Goal: Information Seeking & Learning: Check status

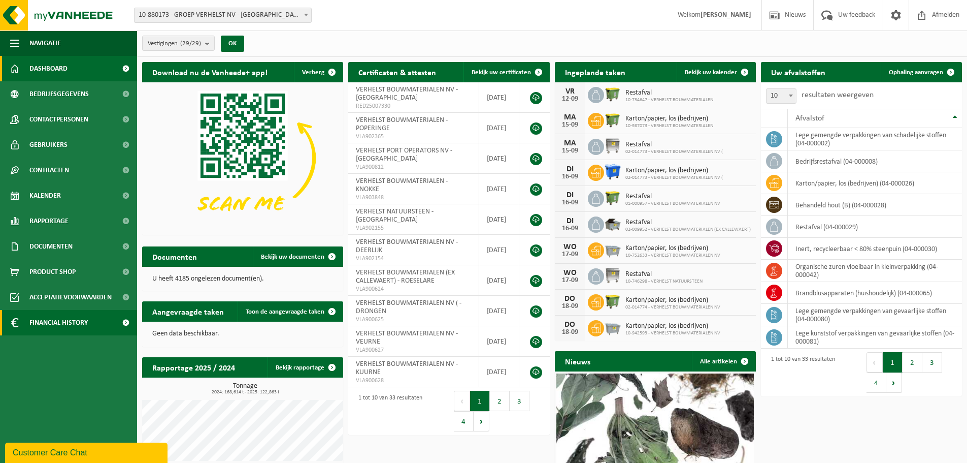
click at [76, 322] on span "Financial History" at bounding box center [58, 322] width 58 height 25
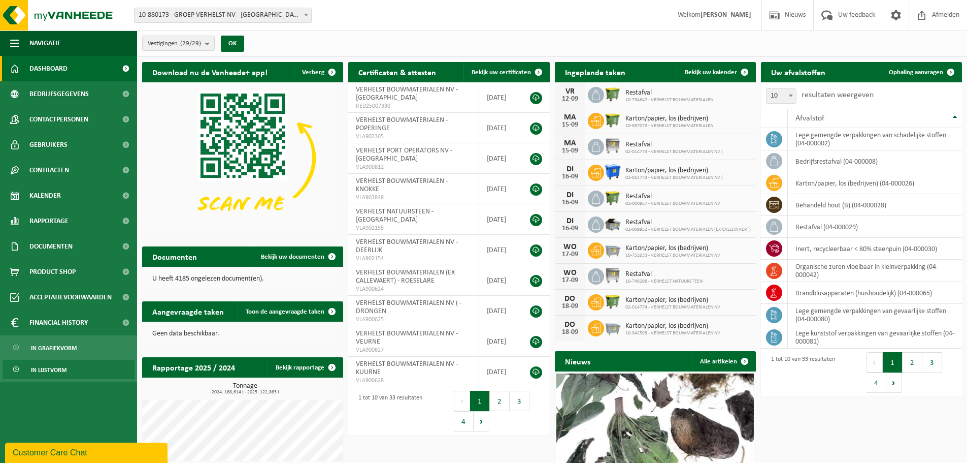
click at [61, 366] on span "In lijstvorm" at bounding box center [49, 369] width 36 height 19
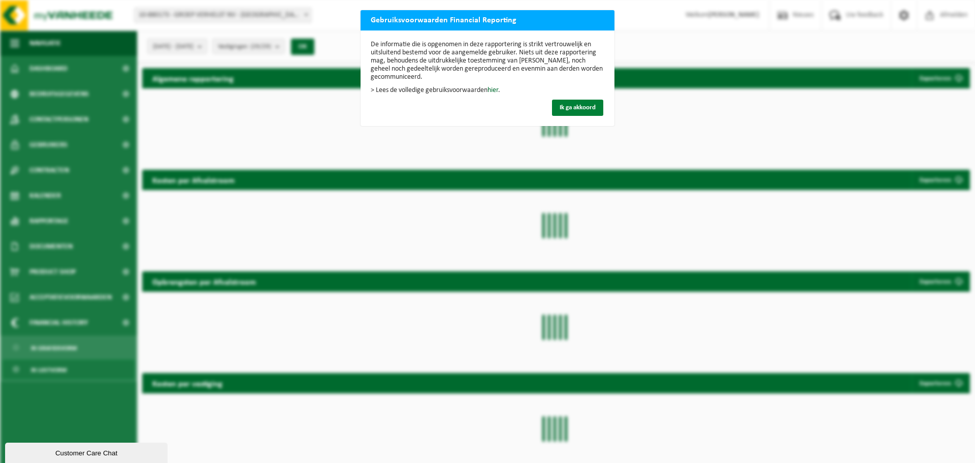
click at [564, 100] on button "Ik ga akkoord" at bounding box center [577, 108] width 51 height 16
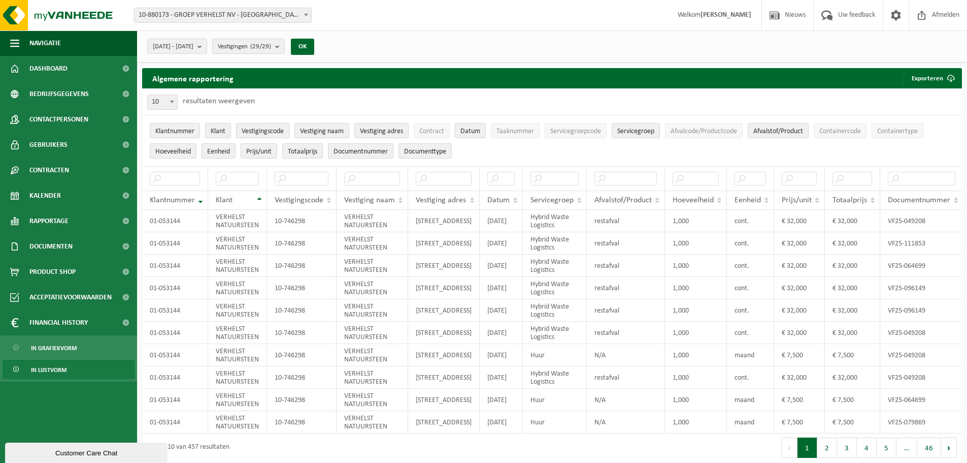
click at [271, 42] on span "Vestigingen (29/29)" at bounding box center [244, 46] width 53 height 15
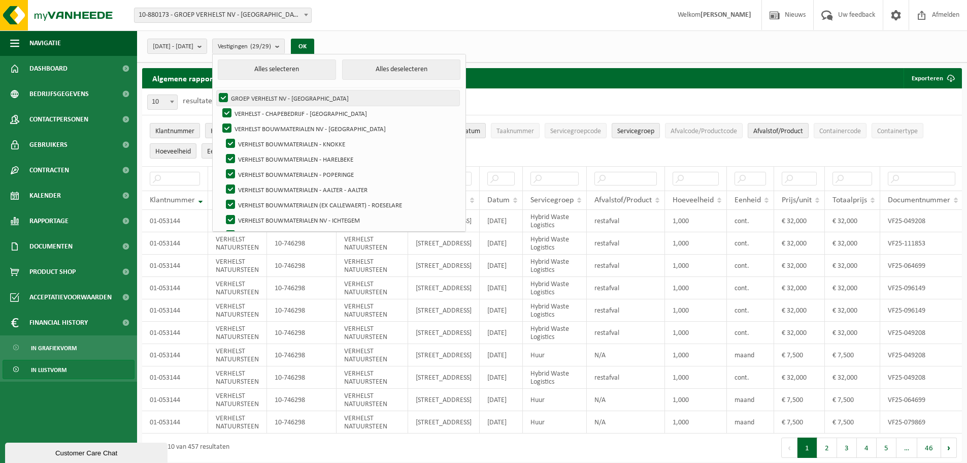
click at [252, 94] on label "GROEP VERHELST NV - [GEOGRAPHIC_DATA]" at bounding box center [338, 97] width 243 height 15
click at [215, 90] on input "GROEP VERHELST NV - [GEOGRAPHIC_DATA]" at bounding box center [215, 90] width 1 height 1
click at [250, 95] on label "GROEP VERHELST NV - [GEOGRAPHIC_DATA]" at bounding box center [338, 97] width 243 height 15
click at [215, 90] on input "GROEP VERHELST NV - [GEOGRAPHIC_DATA]" at bounding box center [215, 90] width 1 height 1
click at [387, 70] on button "Alles deselecteren" at bounding box center [401, 69] width 118 height 20
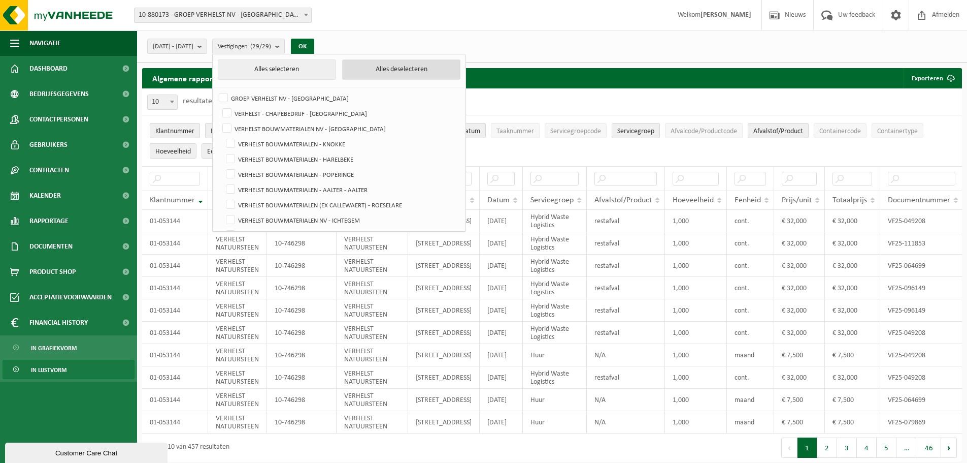
checkbox input "false"
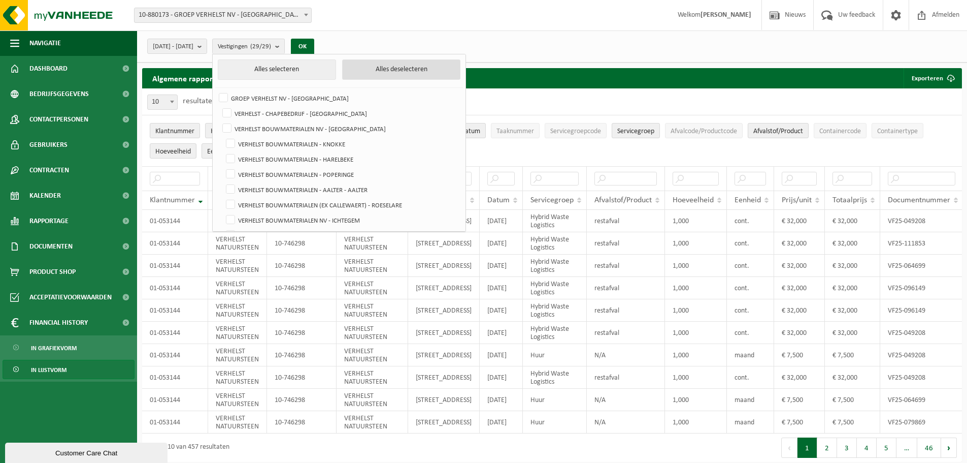
checkbox input "false"
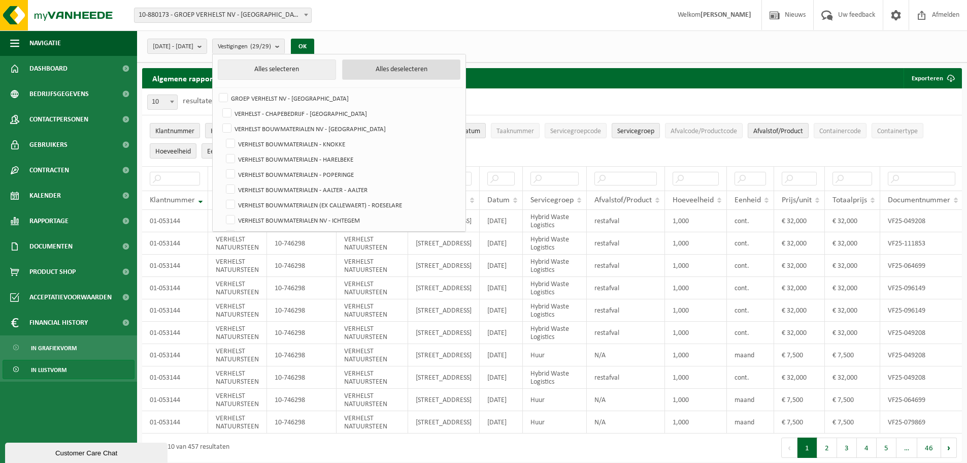
checkbox input "false"
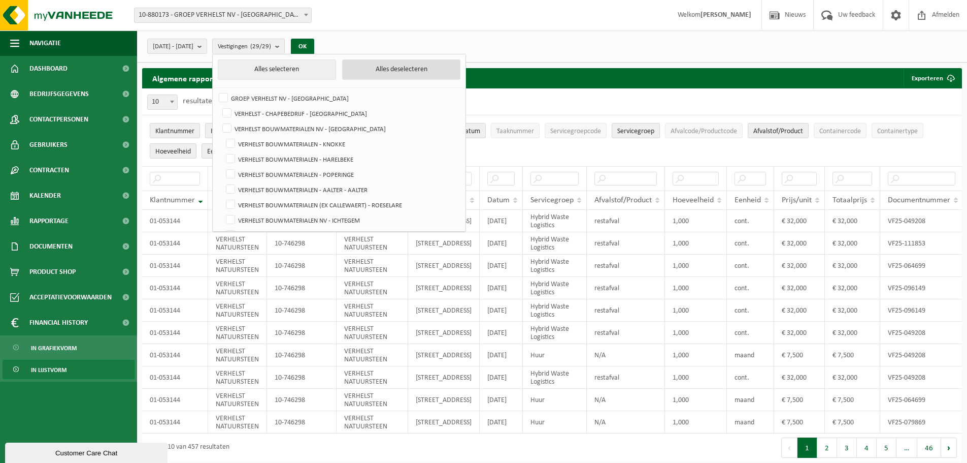
checkbox input "false"
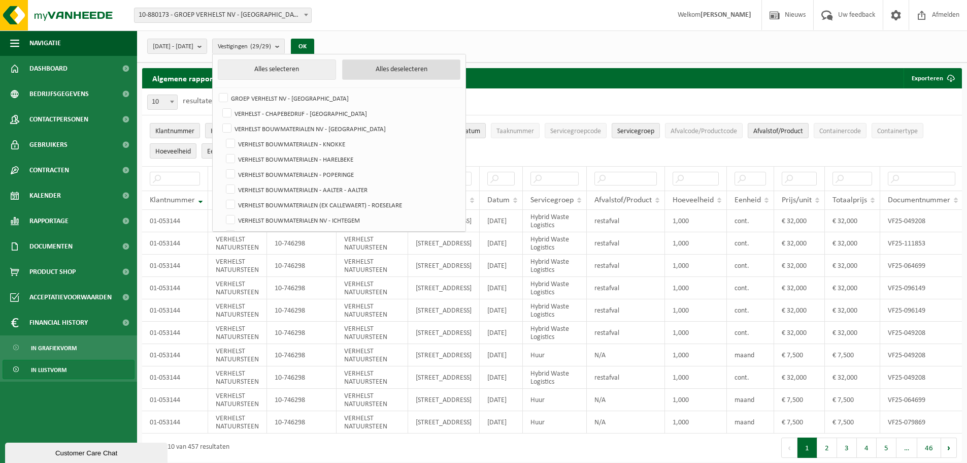
checkbox input "false"
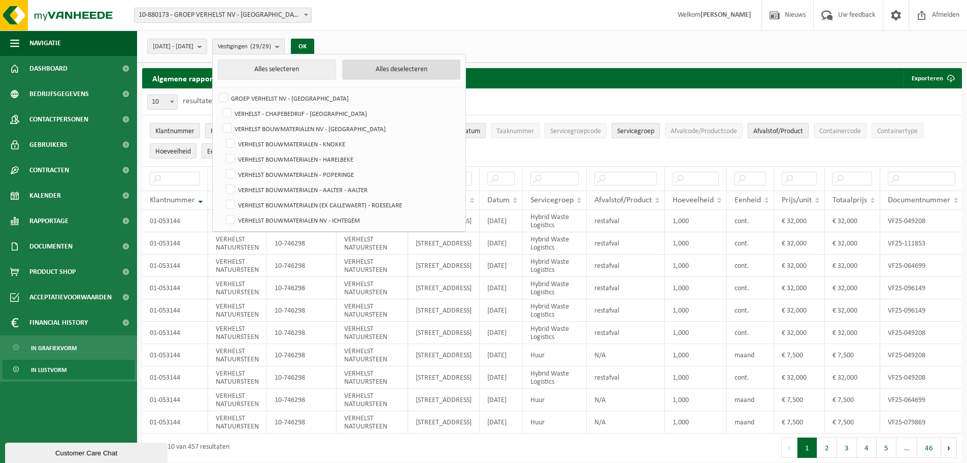
checkbox input "false"
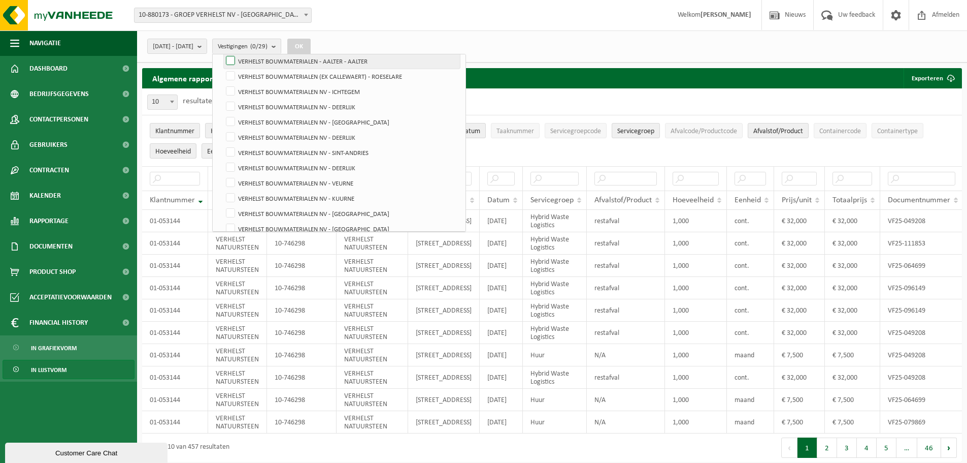
scroll to position [152, 0]
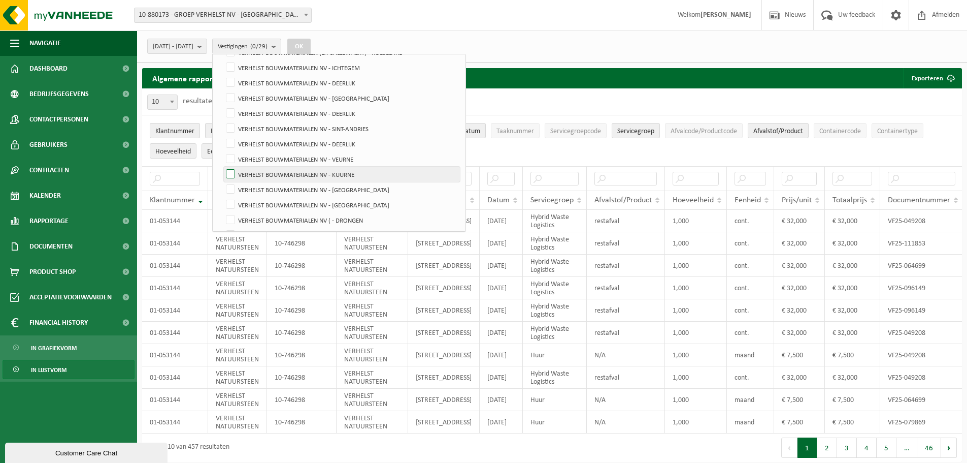
click at [314, 176] on label "VERHELST BOUWMATERIALEN NV - KUURNE" at bounding box center [342, 174] width 236 height 15
click at [222, 167] on input "VERHELST BOUWMATERIALEN NV - KUURNE" at bounding box center [222, 166] width 1 height 1
checkbox input "true"
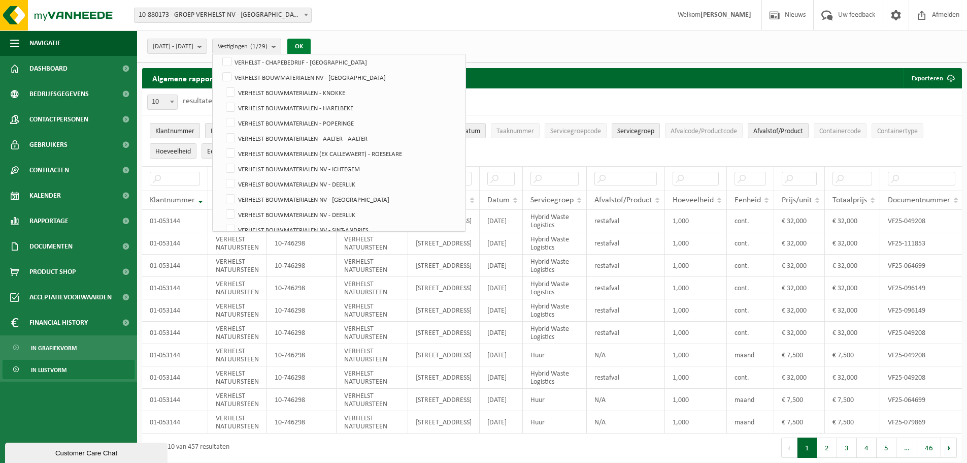
click at [311, 44] on button "OK" at bounding box center [298, 47] width 23 height 16
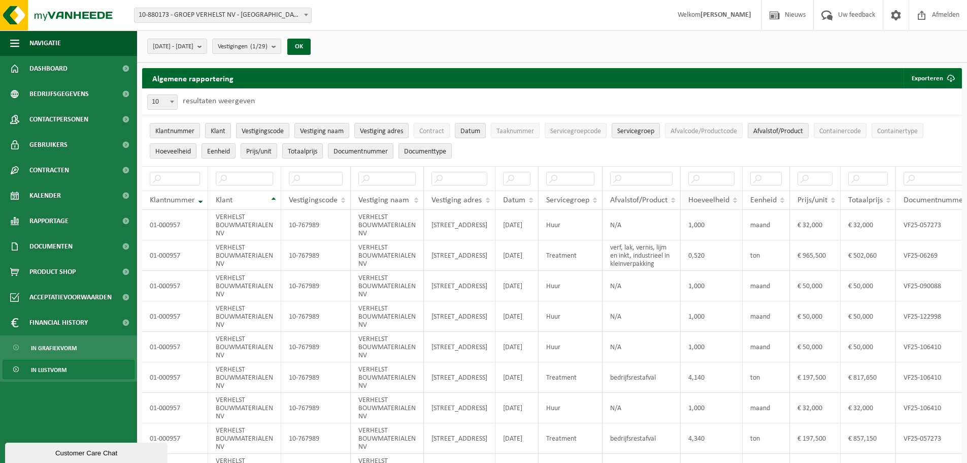
click at [717, 199] on span "Hoeveelheid" at bounding box center [709, 200] width 41 height 8
click at [719, 200] on span "Hoeveelheid" at bounding box center [709, 200] width 41 height 8
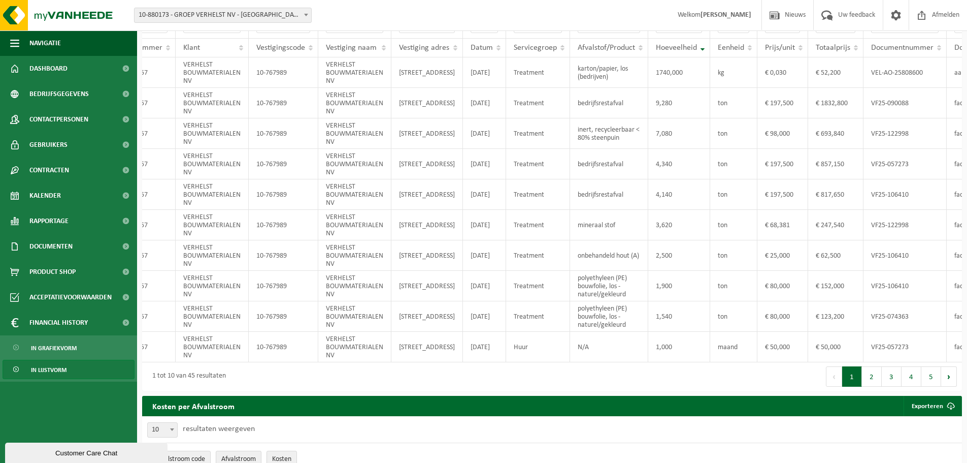
scroll to position [0, 52]
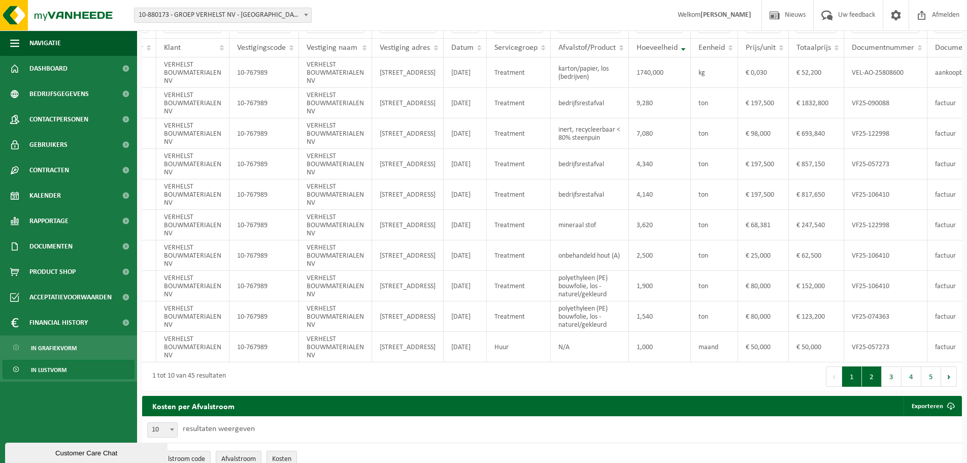
click at [879, 383] on button "2" at bounding box center [872, 376] width 20 height 20
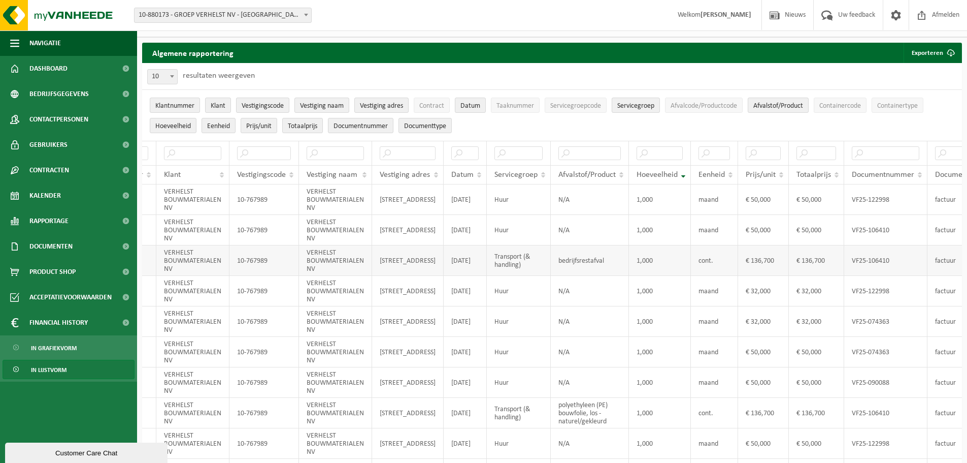
scroll to position [102, 0]
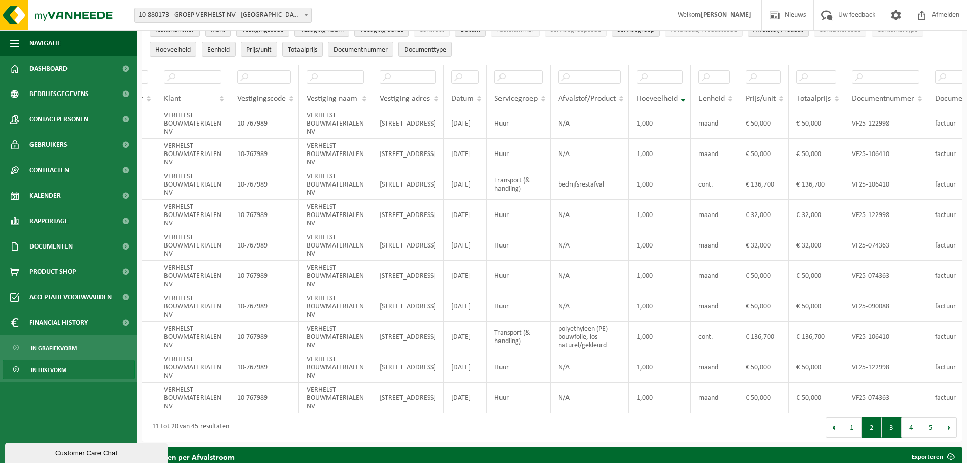
click at [890, 432] on button "3" at bounding box center [892, 427] width 20 height 20
click at [575, 280] on td "bedrijfsrestafval" at bounding box center [590, 275] width 78 height 30
click at [571, 277] on td "bedrijfsrestafval" at bounding box center [590, 275] width 78 height 30
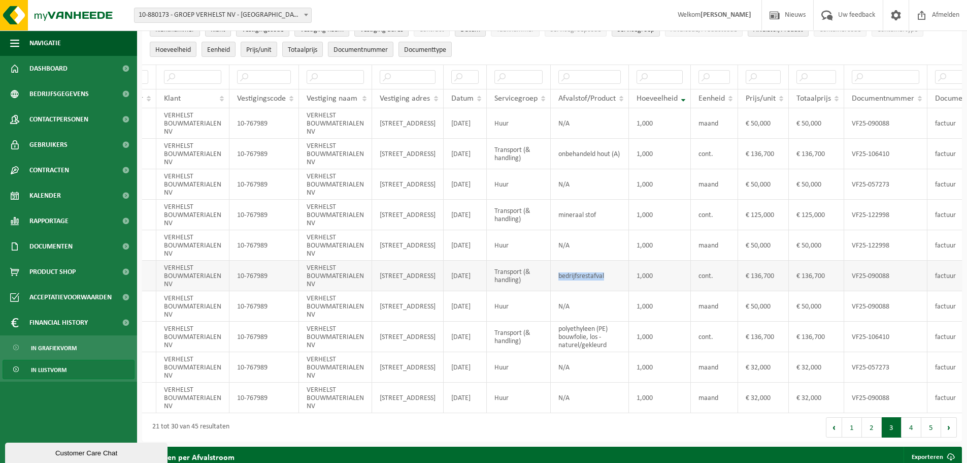
click at [571, 277] on td "bedrijfsrestafval" at bounding box center [590, 275] width 78 height 30
click at [754, 273] on td "€ 136,700" at bounding box center [763, 275] width 51 height 30
click at [943, 273] on td "factuur" at bounding box center [962, 275] width 69 height 30
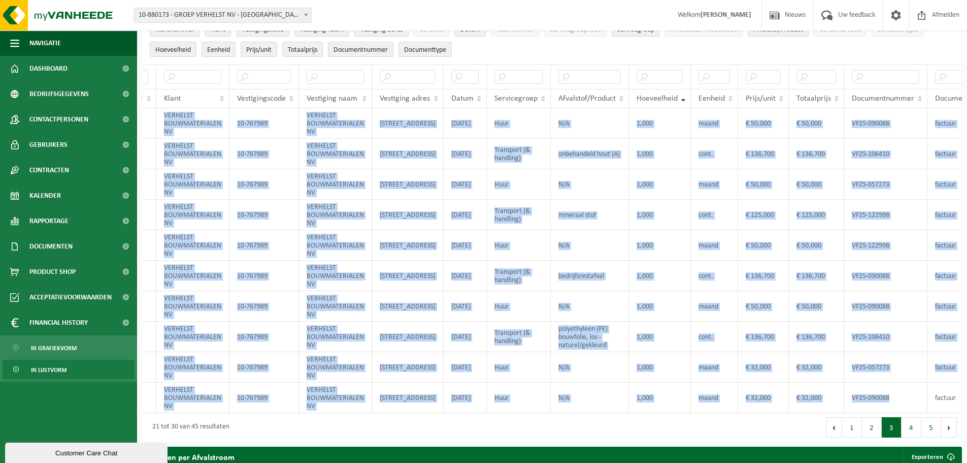
scroll to position [0, 85]
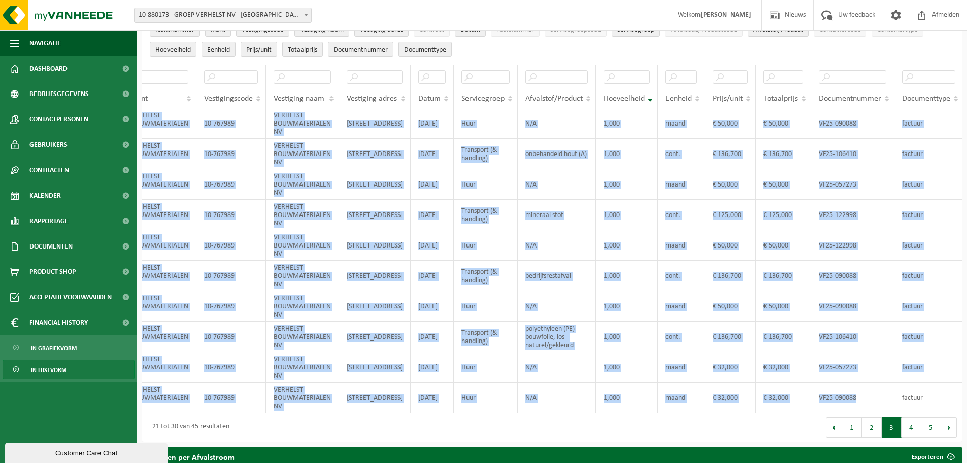
drag, startPoint x: 909, startPoint y: 411, endPoint x: 976, endPoint y: 414, distance: 67.1
click at [967, 361] on html "Vestiging: 10-880173 - GROEP VERHELST NV - [GEOGRAPHIC_DATA] 10-850822 - VERHEL…" at bounding box center [483, 129] width 967 height 463
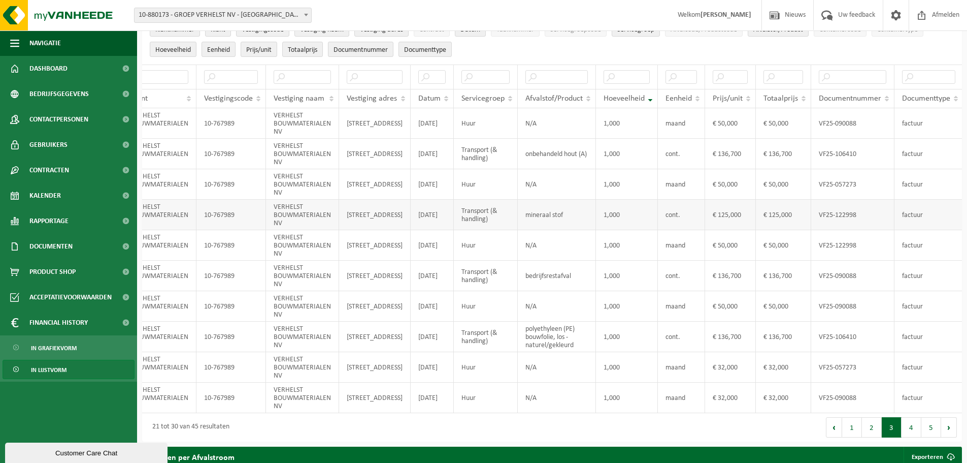
click at [941, 204] on td "factuur" at bounding box center [929, 215] width 69 height 30
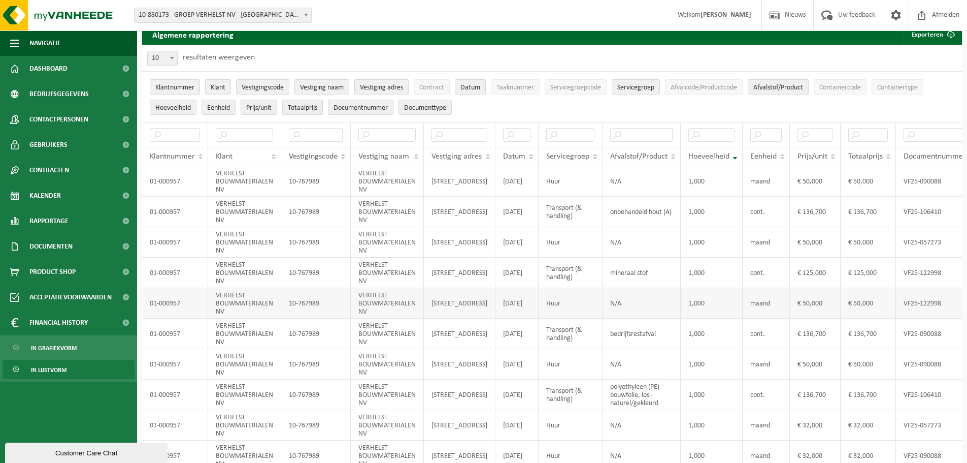
scroll to position [0, 0]
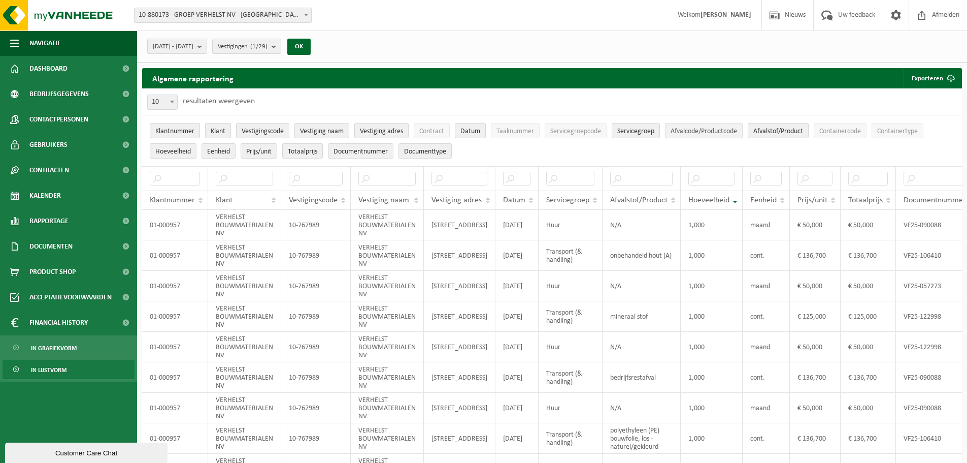
click at [733, 133] on span "Afvalcode/Productcode" at bounding box center [704, 131] width 67 height 8
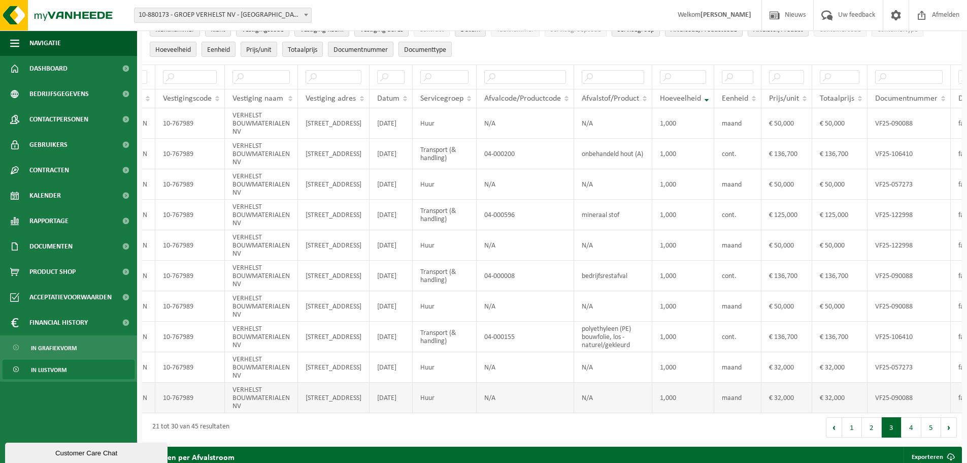
scroll to position [0, 130]
click at [605, 215] on td "mineraal stof" at bounding box center [609, 215] width 78 height 30
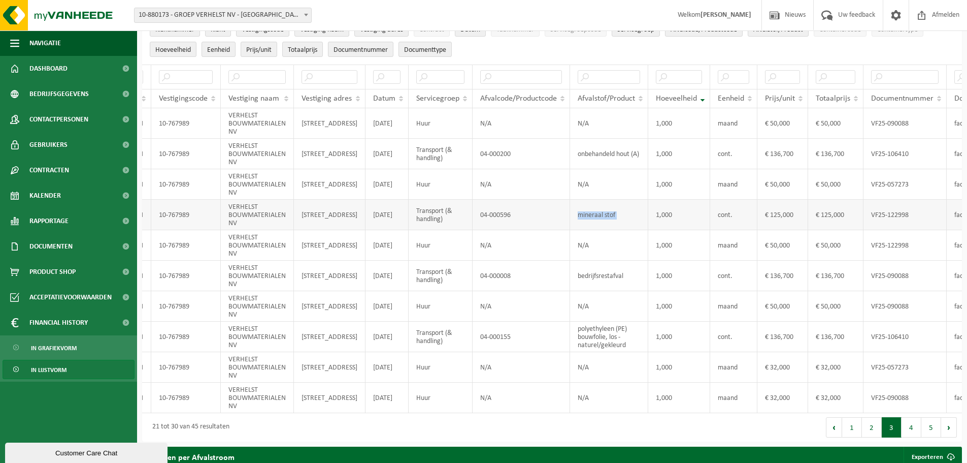
click at [605, 215] on td "mineraal stof" at bounding box center [609, 215] width 78 height 30
click at [788, 212] on td "€ 125,000" at bounding box center [783, 215] width 51 height 30
click at [600, 212] on td "mineraal stof" at bounding box center [609, 215] width 78 height 30
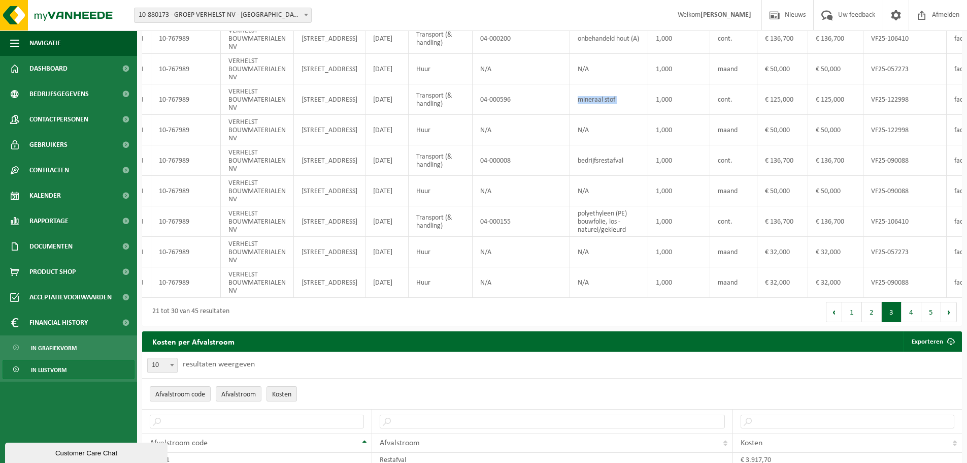
scroll to position [152, 0]
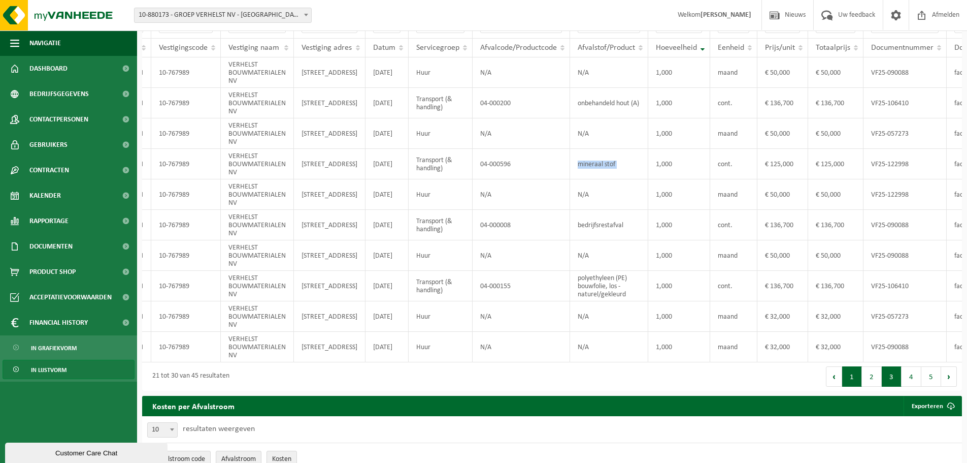
click at [853, 380] on button "1" at bounding box center [852, 376] width 20 height 20
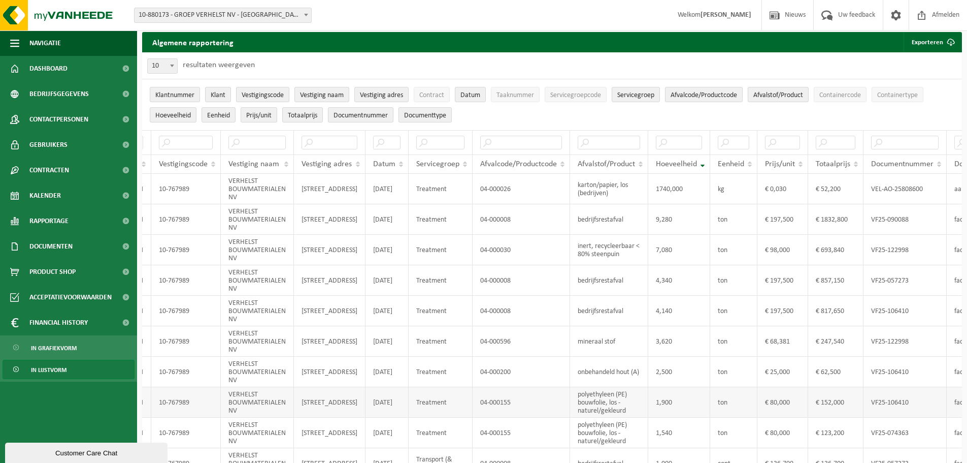
scroll to position [0, 0]
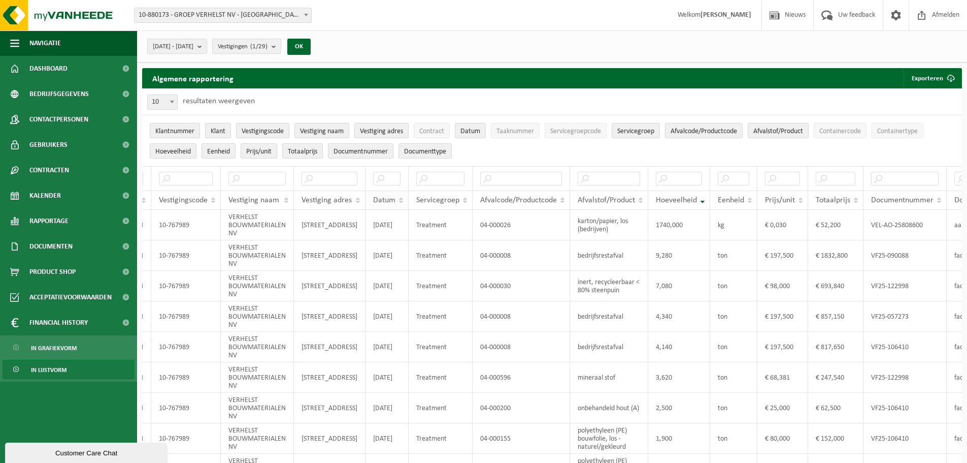
click at [400, 200] on th "Datum" at bounding box center [387, 199] width 43 height 19
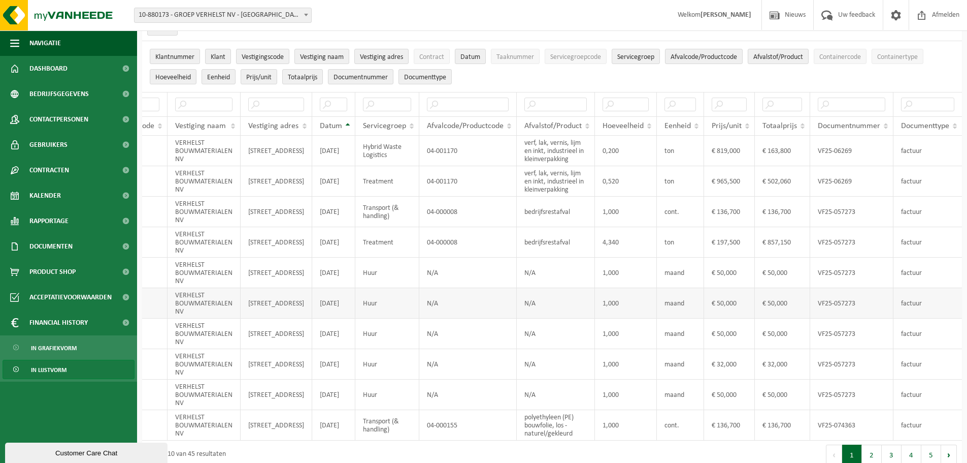
scroll to position [51, 0]
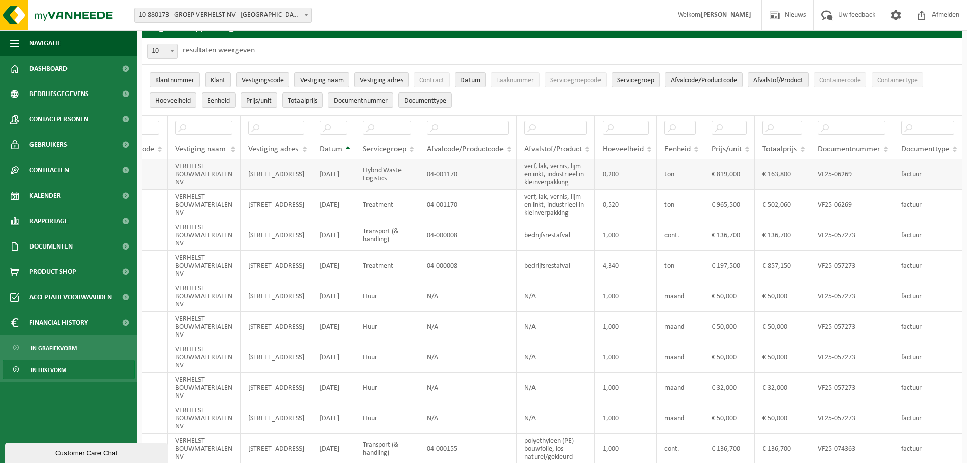
click at [724, 170] on td "€ 819,000" at bounding box center [729, 174] width 51 height 30
click at [729, 205] on td "€ 965,500" at bounding box center [729, 204] width 51 height 30
click at [512, 275] on td "04-000008" at bounding box center [467, 265] width 97 height 30
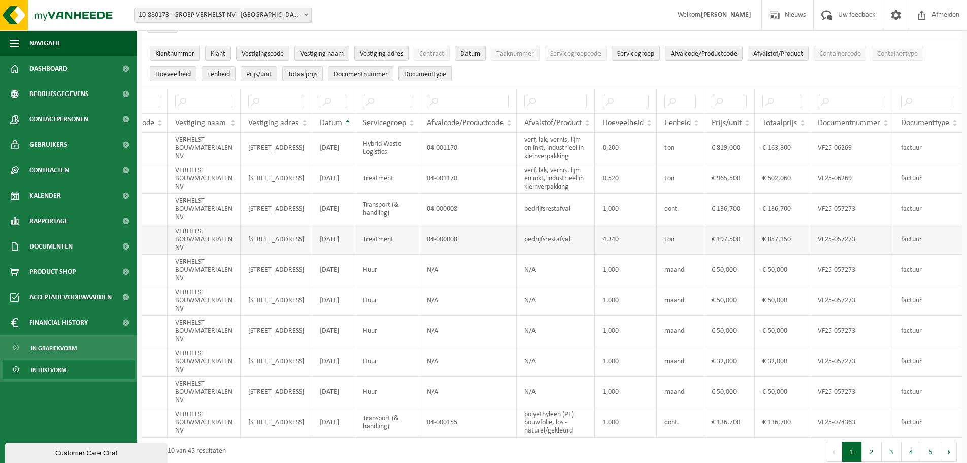
scroll to position [102, 0]
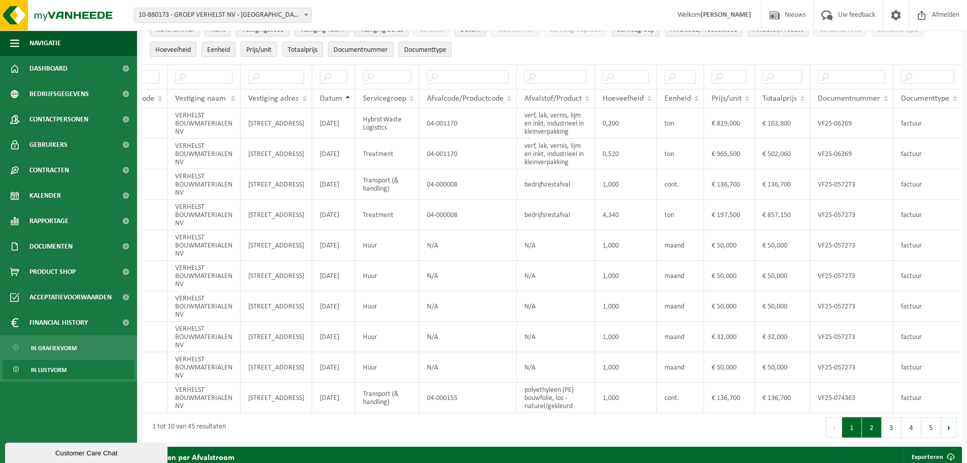
click at [877, 430] on button "2" at bounding box center [872, 427] width 20 height 20
